Goal: Check status: Check status

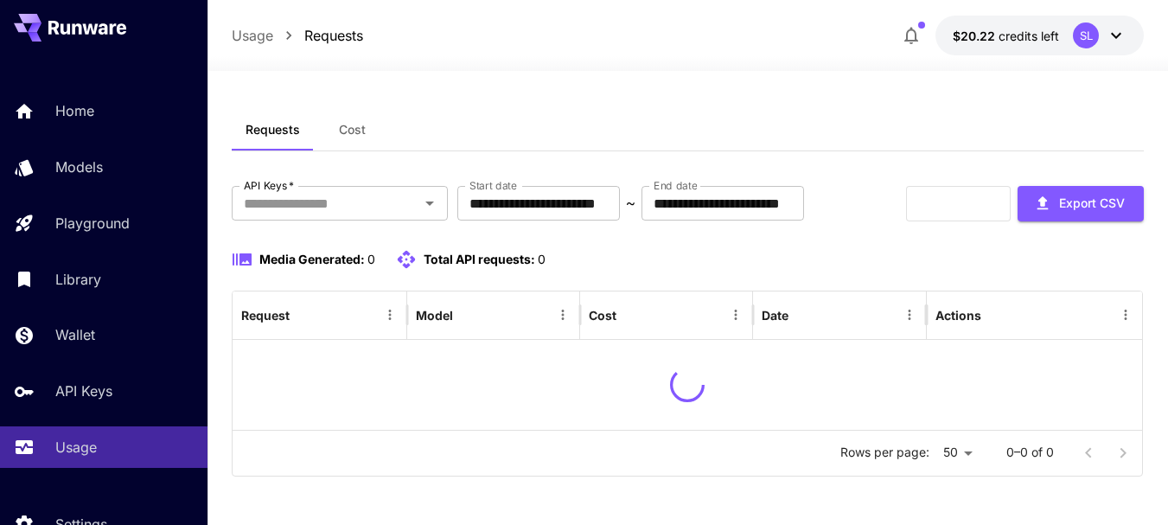
scroll to position [59, 0]
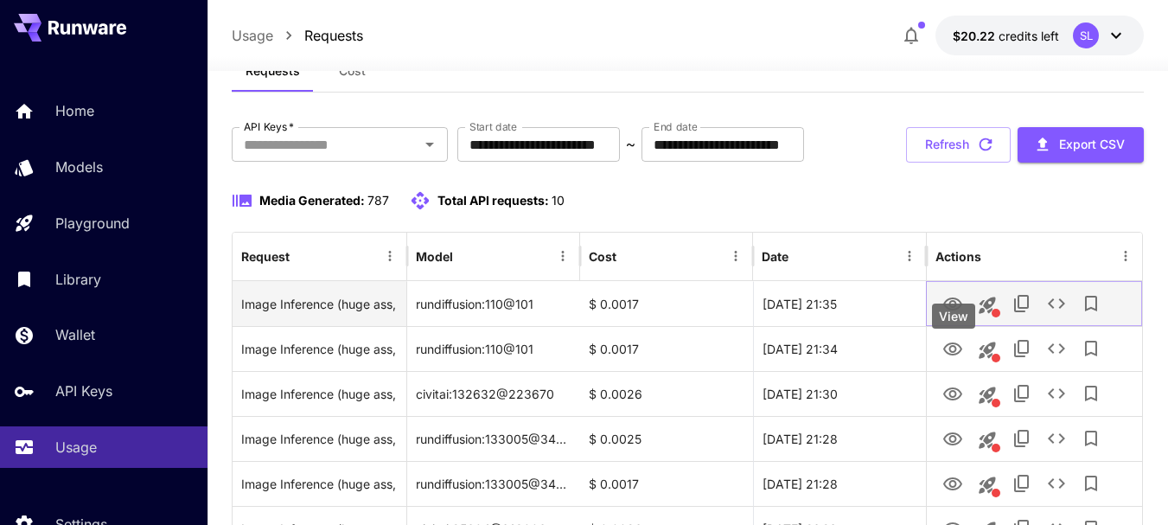
click at [964, 321] on button "View" at bounding box center [953, 302] width 35 height 35
click at [949, 315] on icon "View" at bounding box center [953, 304] width 21 height 21
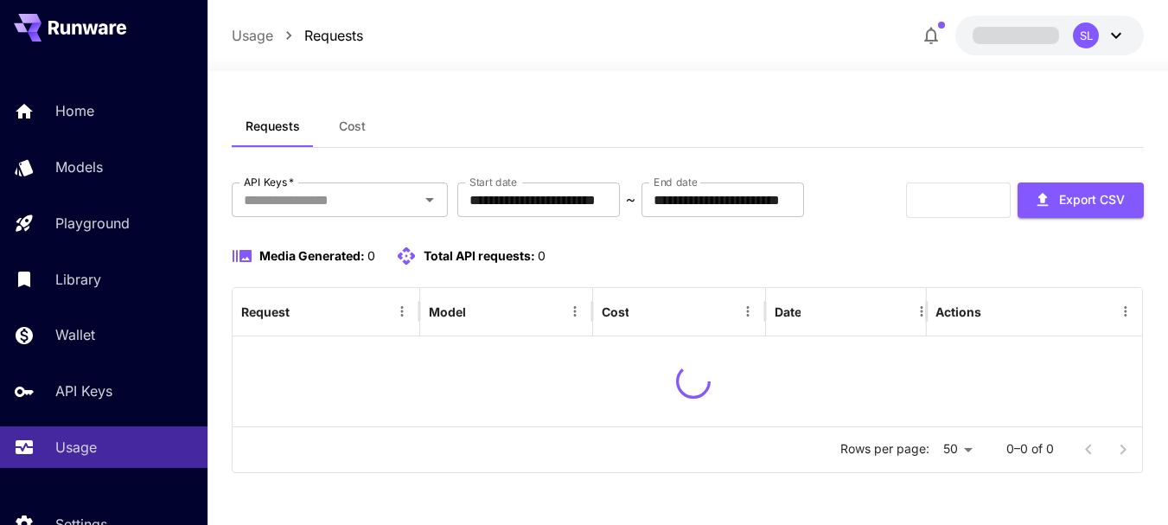
scroll to position [59, 0]
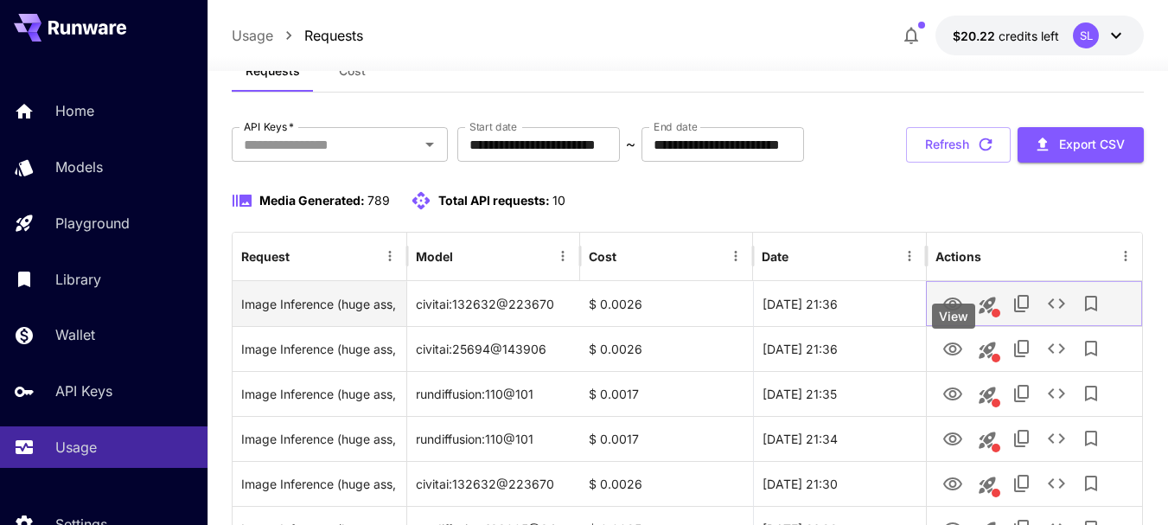
click at [957, 315] on icon "View" at bounding box center [953, 304] width 21 height 21
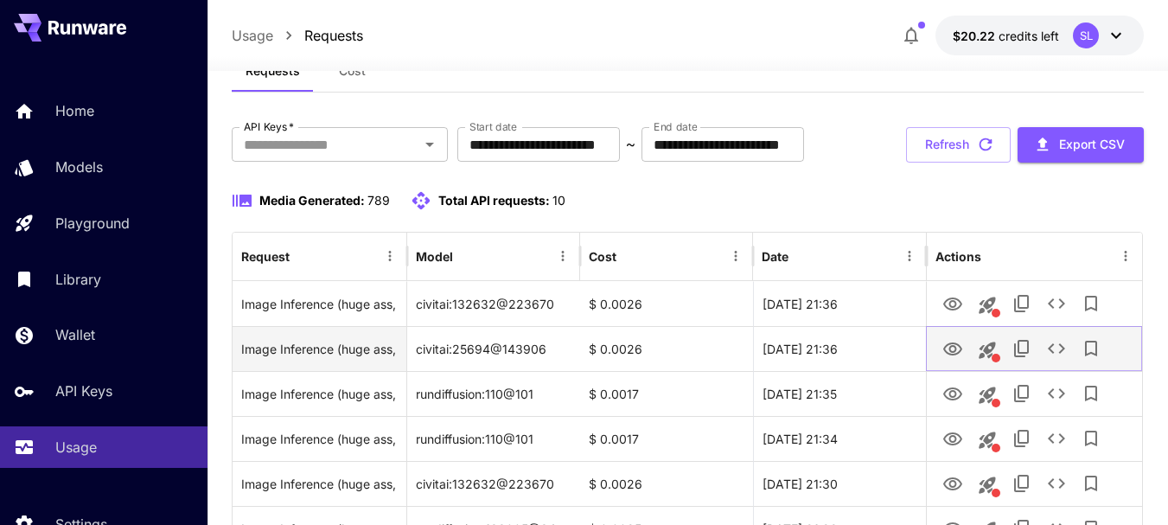
click at [950, 360] on icon "View" at bounding box center [953, 349] width 21 height 21
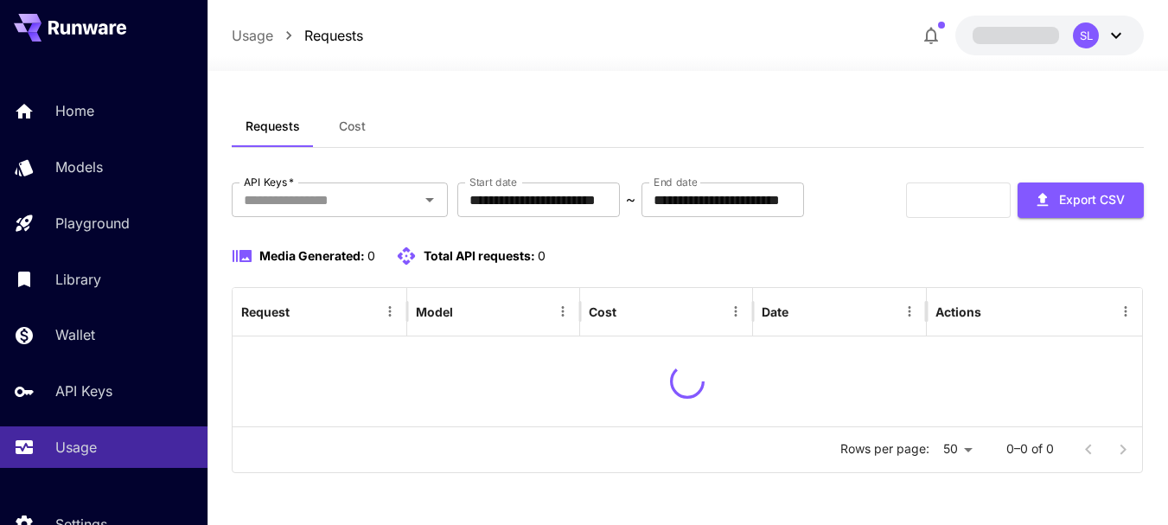
scroll to position [59, 0]
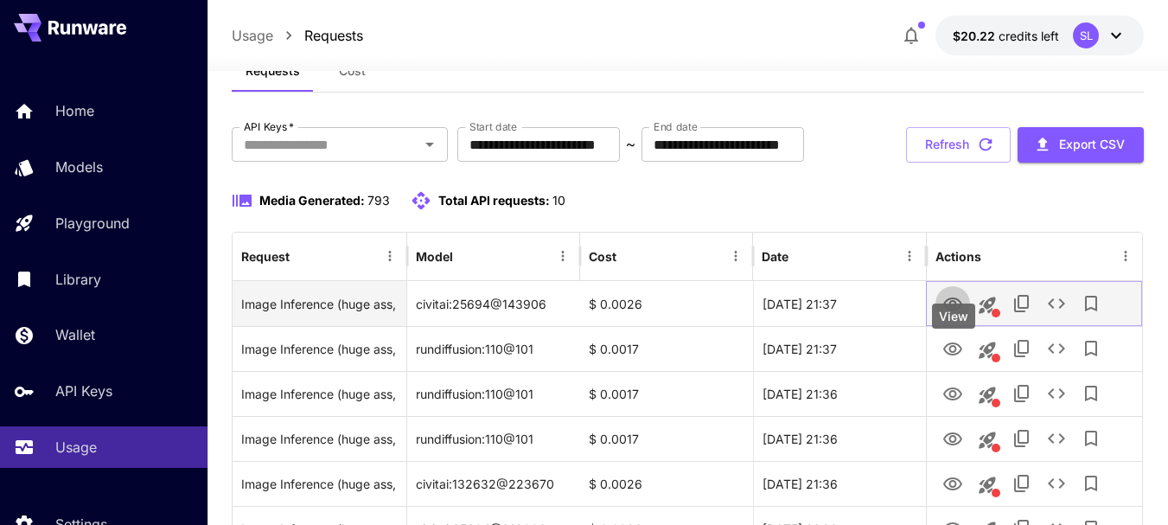
click at [959, 315] on icon "View" at bounding box center [953, 304] width 21 height 21
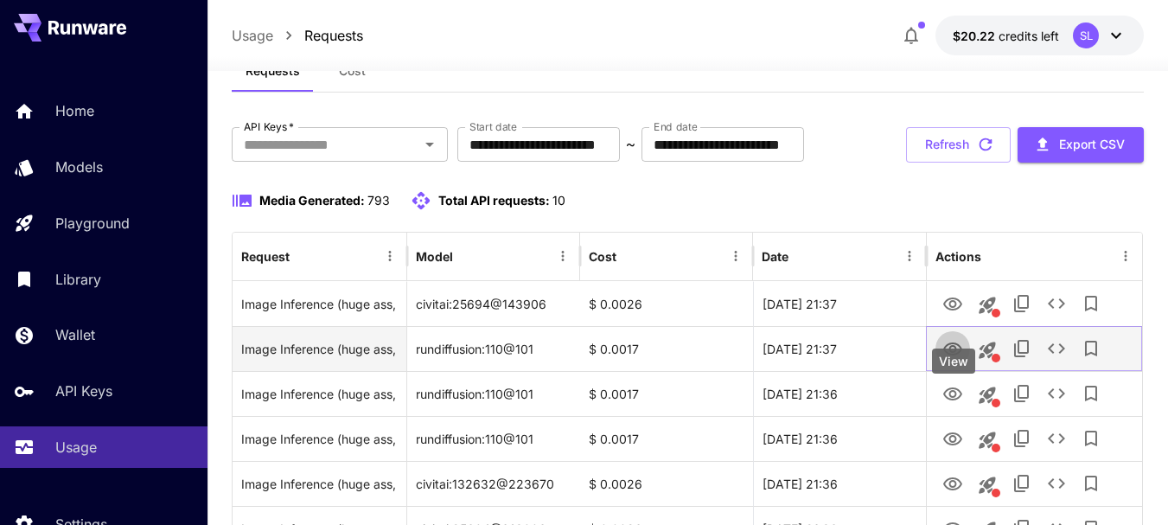
click at [953, 360] on icon "View" at bounding box center [953, 349] width 21 height 21
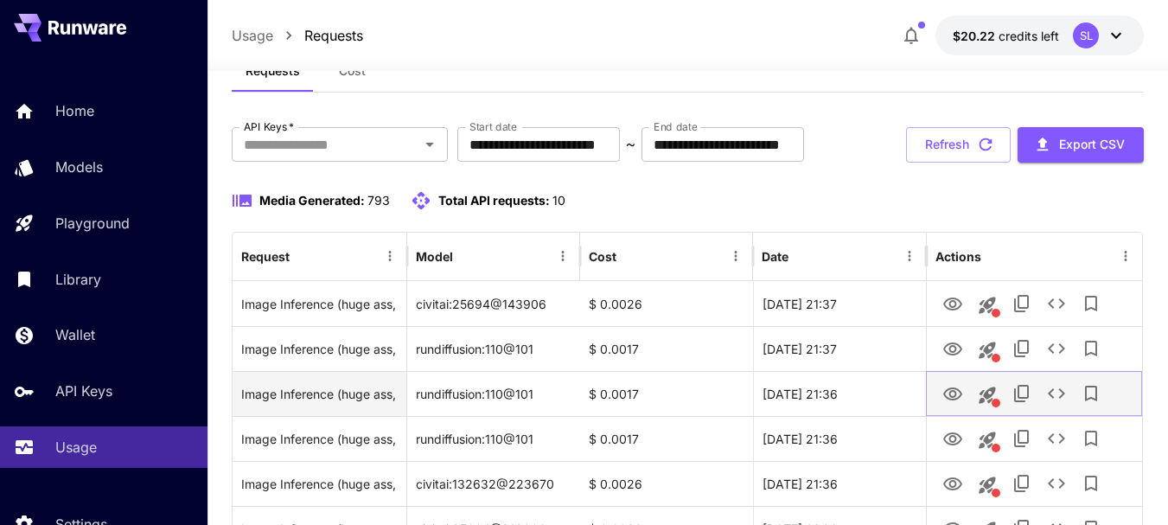
click at [954, 405] on icon "View" at bounding box center [953, 394] width 21 height 21
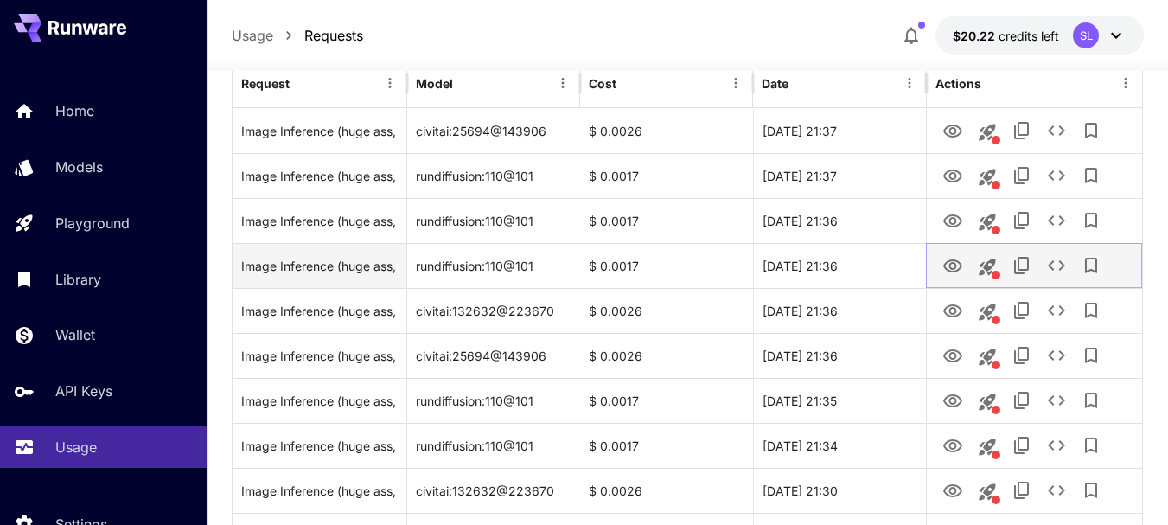
click at [960, 283] on button "View" at bounding box center [953, 264] width 35 height 35
click at [956, 277] on icon "View" at bounding box center [953, 266] width 21 height 21
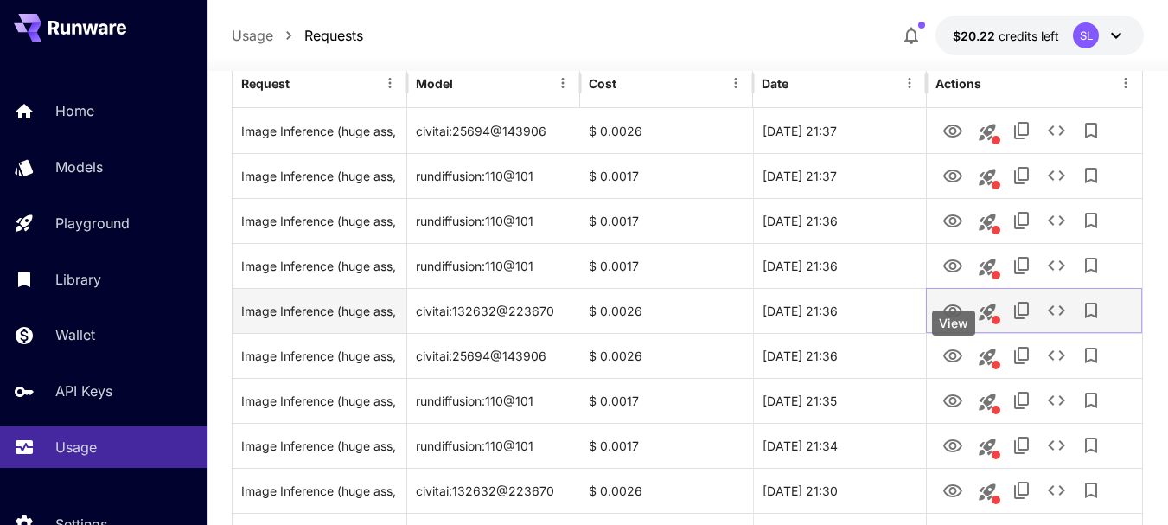
click at [949, 317] on icon "View" at bounding box center [953, 310] width 19 height 13
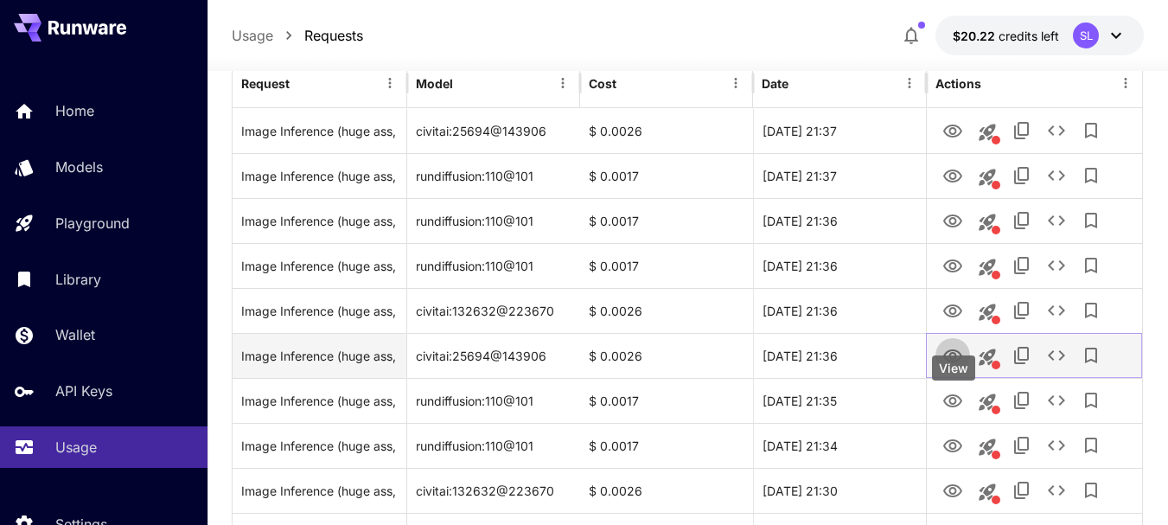
click at [946, 362] on icon "View" at bounding box center [953, 355] width 19 height 13
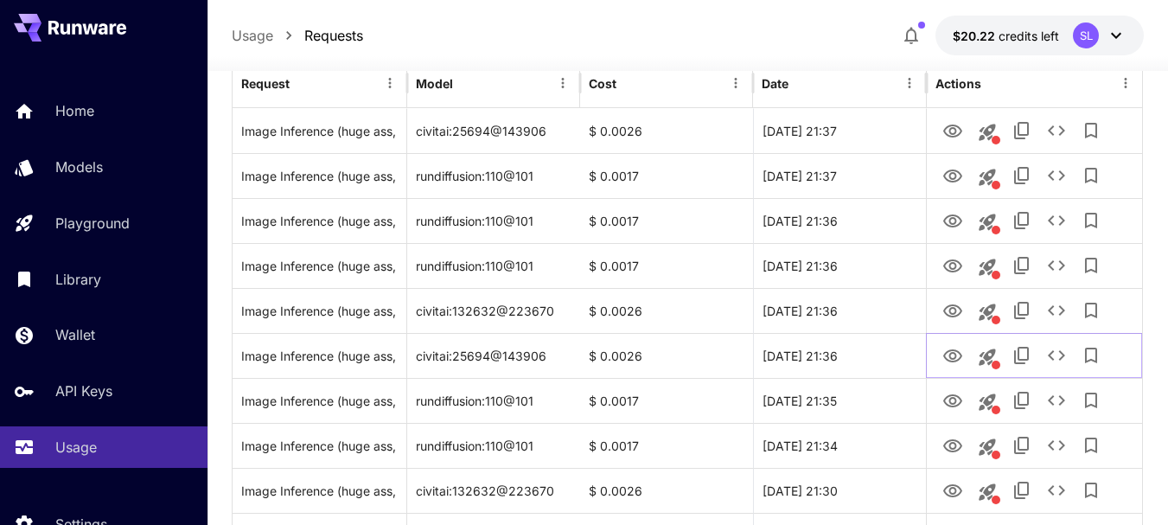
scroll to position [145, 0]
